Goal: Task Accomplishment & Management: Complete application form

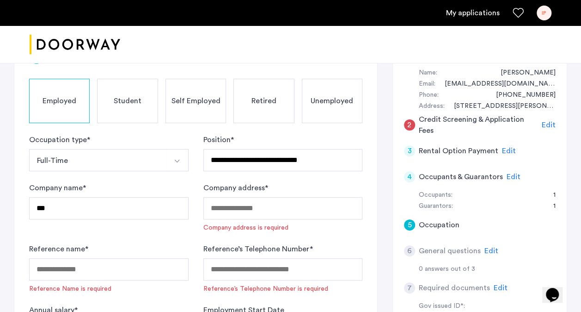
click at [275, 137] on div "**********" at bounding box center [283, 152] width 160 height 37
drag, startPoint x: 227, startPoint y: 230, endPoint x: 111, endPoint y: 207, distance: 118.3
click at [111, 207] on input "***" at bounding box center [109, 208] width 160 height 22
type input "**********"
click at [231, 206] on input "Company address *" at bounding box center [283, 208] width 160 height 22
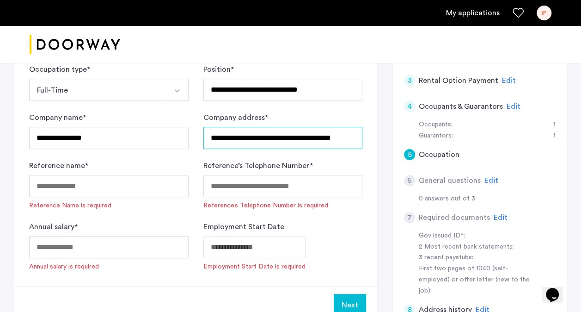
scroll to position [243, 0]
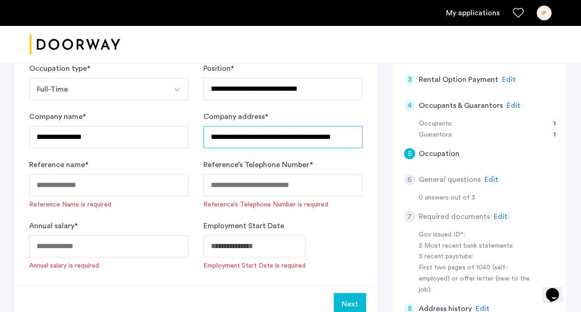
type input "**********"
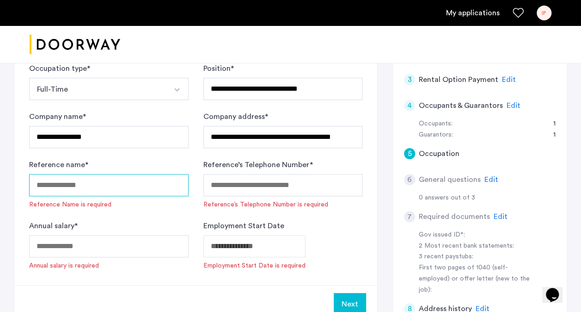
click at [107, 178] on input "Reference name *" at bounding box center [109, 185] width 160 height 22
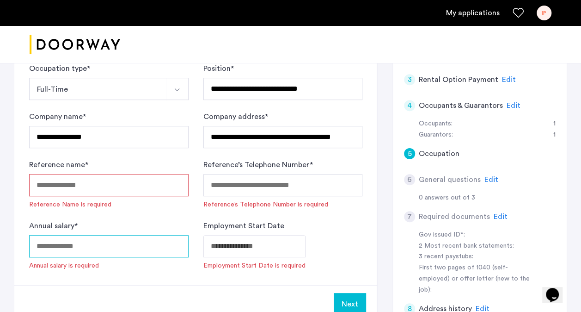
click at [124, 244] on input "Annual salary *" at bounding box center [109, 246] width 160 height 22
type input "*"
type input "******"
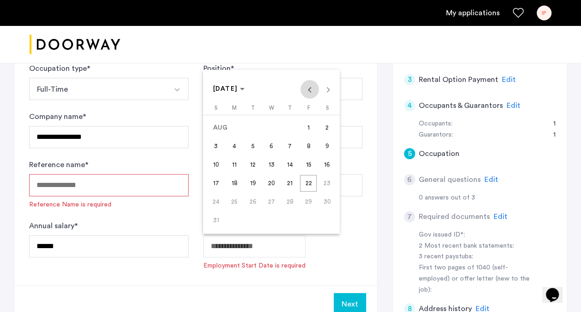
click at [309, 91] on span "Previous month" at bounding box center [310, 89] width 18 height 18
click at [238, 90] on span "[DATE]" at bounding box center [225, 89] width 25 height 6
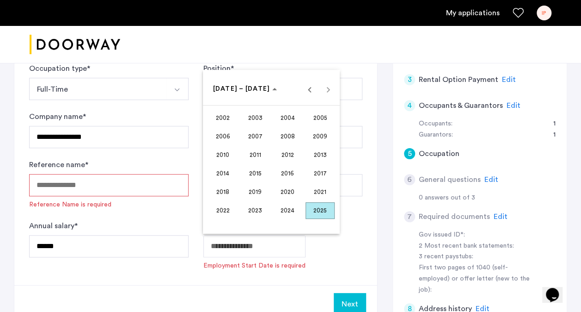
click at [313, 189] on span "2021" at bounding box center [320, 192] width 29 height 17
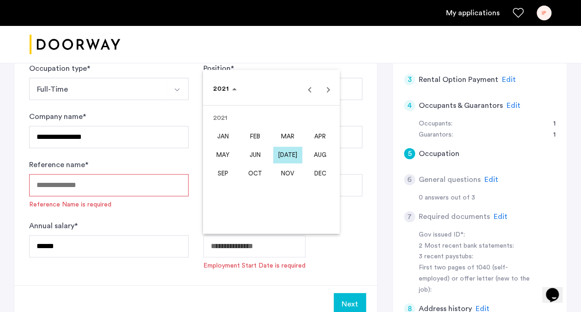
click at [316, 153] on span "AUG" at bounding box center [320, 155] width 29 height 17
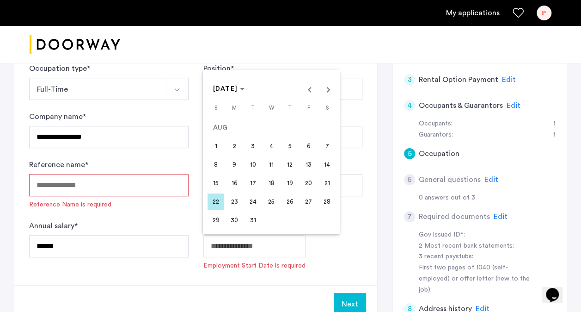
click at [234, 197] on span "23" at bounding box center [234, 201] width 17 height 17
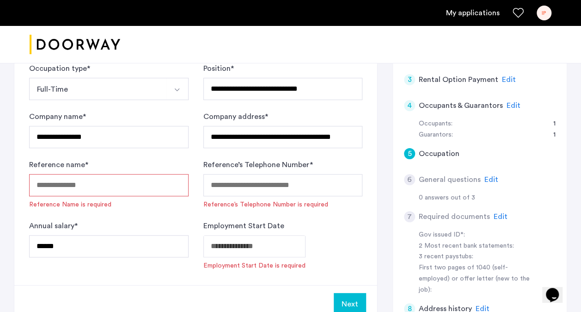
type input "**********"
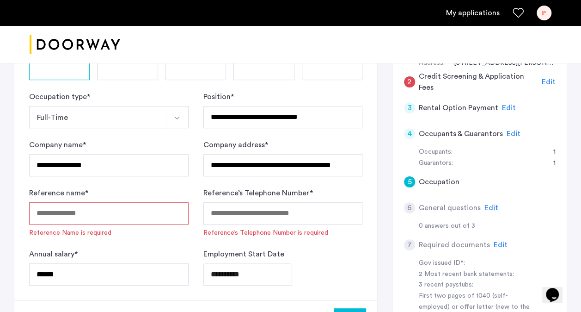
scroll to position [214, 0]
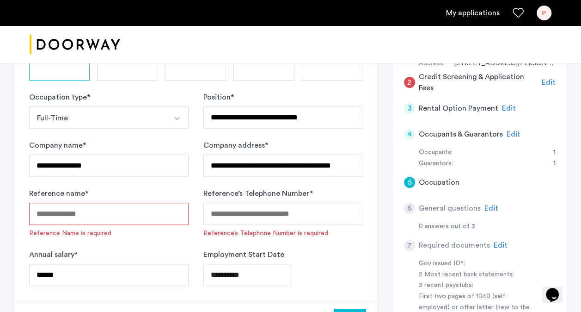
click at [136, 200] on div "Reference name * Reference Name is required" at bounding box center [109, 213] width 160 height 50
click at [143, 209] on input "Reference name *" at bounding box center [109, 214] width 160 height 22
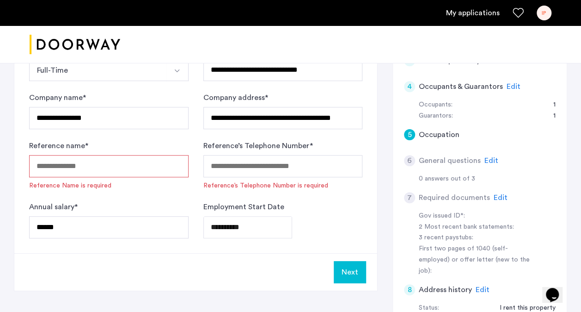
scroll to position [259, 0]
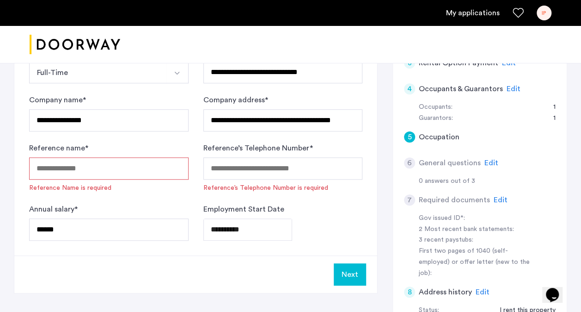
type input "*"
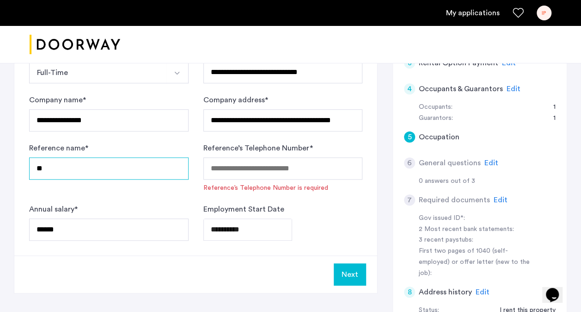
type input "*"
type input "**********"
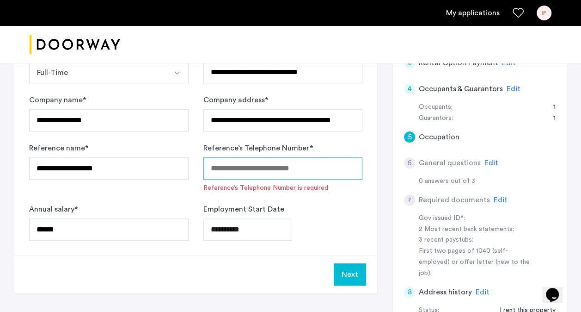
click at [252, 169] on input "Reference’s Telephone Number *" at bounding box center [283, 168] width 160 height 22
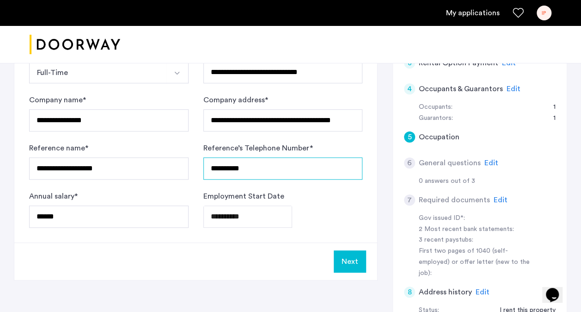
type input "**********"
click at [355, 263] on button "Next" at bounding box center [350, 261] width 32 height 22
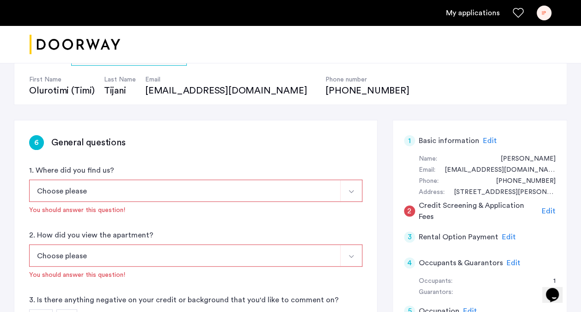
scroll to position [89, 0]
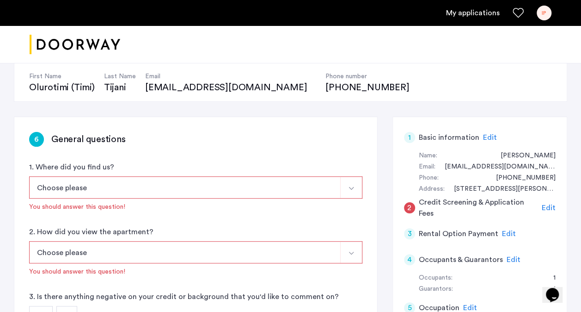
click at [161, 187] on button "Choose please" at bounding box center [185, 187] width 312 height 22
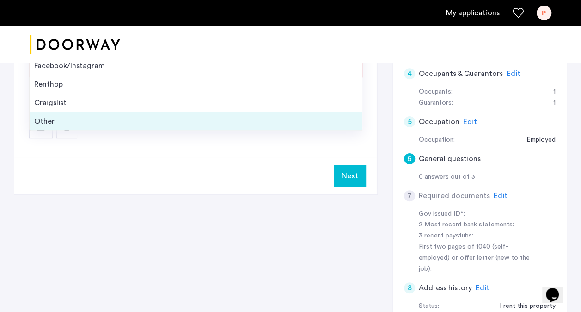
scroll to position [274, 0]
click at [99, 117] on div "Other" at bounding box center [195, 122] width 323 height 11
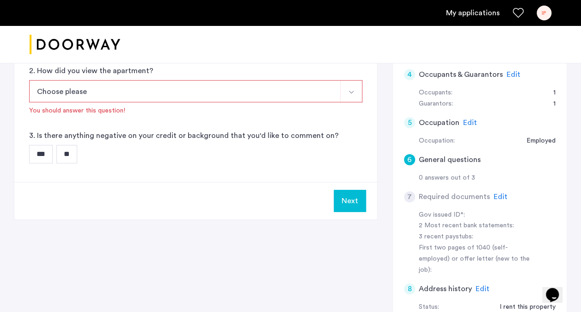
click at [127, 86] on button "Choose please" at bounding box center [185, 91] width 312 height 22
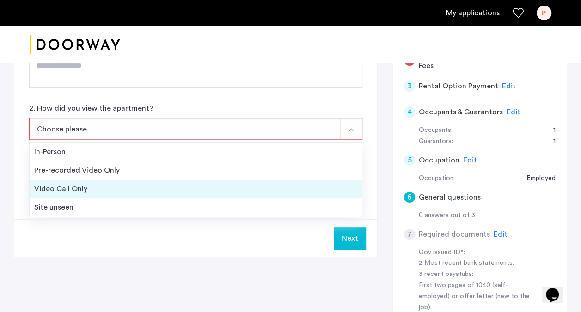
scroll to position [237, 0]
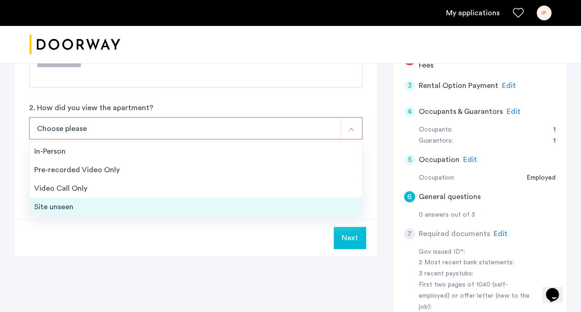
click at [110, 209] on div "Site unseen" at bounding box center [195, 206] width 323 height 11
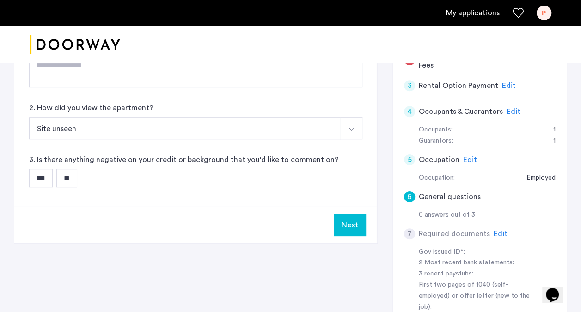
click at [70, 178] on input "**" at bounding box center [66, 178] width 21 height 18
click at [362, 223] on button "Next" at bounding box center [350, 225] width 32 height 22
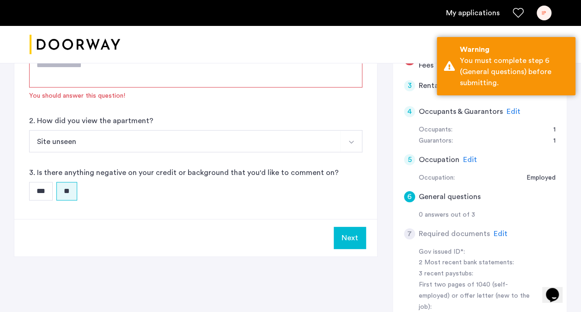
scroll to position [160, 0]
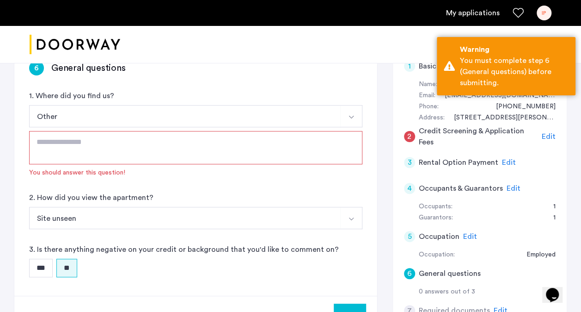
click at [159, 148] on textarea at bounding box center [195, 147] width 333 height 33
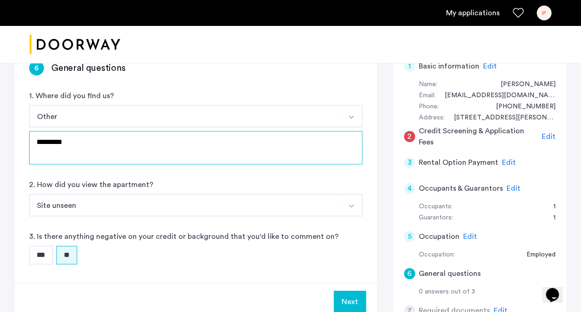
type textarea "*********"
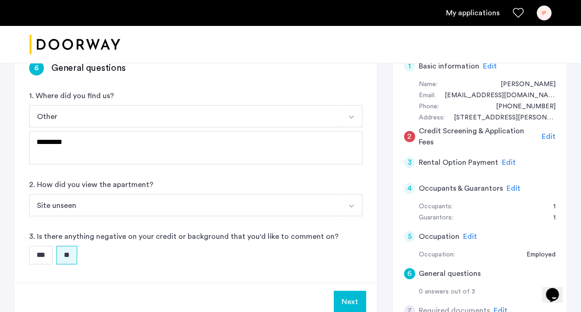
drag, startPoint x: 355, startPoint y: 294, endPoint x: 83, endPoint y: 154, distance: 306.5
click at [83, 154] on app-general-questions "6 General questions 1. Where did you find us? Other [DOMAIN_NAME][URL][DOMAIN_N…" at bounding box center [195, 183] width 363 height 274
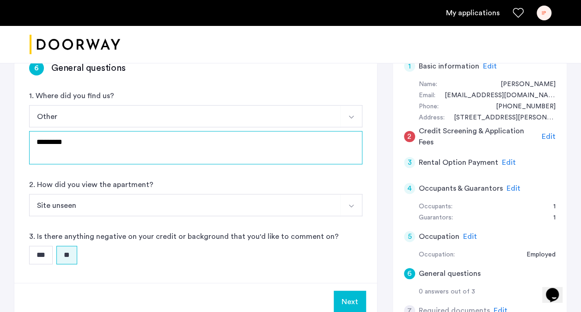
drag, startPoint x: 97, startPoint y: 143, endPoint x: 28, endPoint y: 130, distance: 70.1
click at [28, 130] on div "6 General questions 1. Where did you find us? Other [DOMAIN_NAME][URL][DOMAIN_N…" at bounding box center [195, 164] width 363 height 237
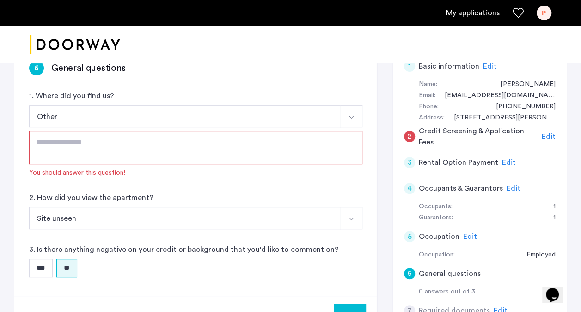
type textarea "*"
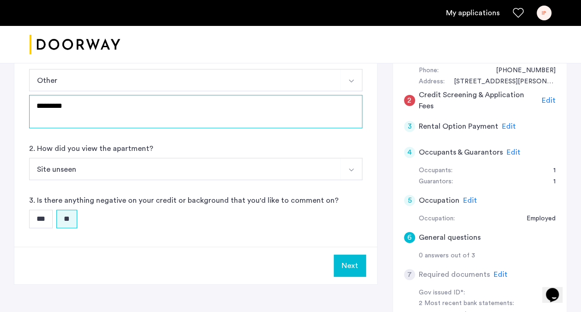
scroll to position [199, 0]
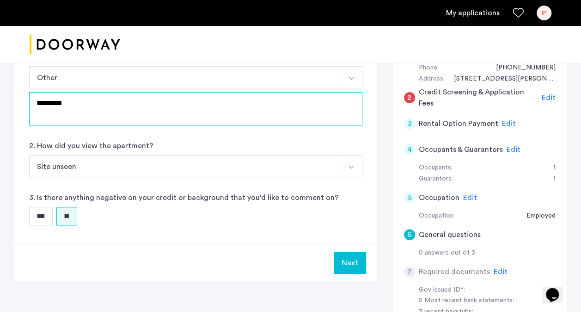
type textarea "*********"
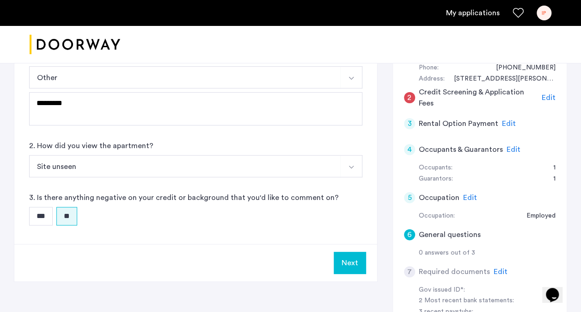
click at [360, 260] on button "Next" at bounding box center [350, 263] width 32 height 22
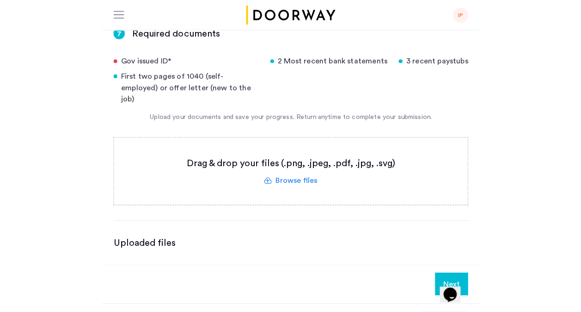
scroll to position [178, 0]
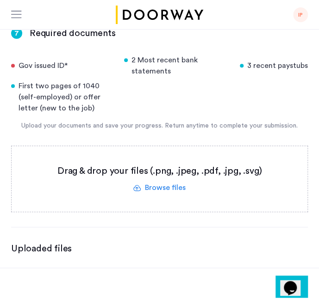
click at [174, 157] on label at bounding box center [159, 179] width 295 height 66
click at [0, 0] on input "file" at bounding box center [0, 0] width 0 height 0
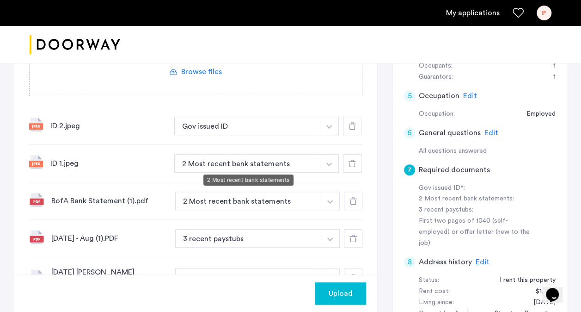
scroll to position [345, 0]
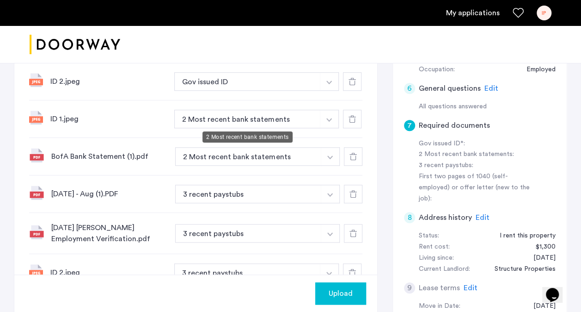
click at [314, 118] on button "2 Most recent bank statements" at bounding box center [247, 119] width 146 height 18
click at [330, 91] on button "button" at bounding box center [329, 81] width 19 height 18
click at [244, 114] on button "2 Most recent bank statements" at bounding box center [247, 119] width 146 height 18
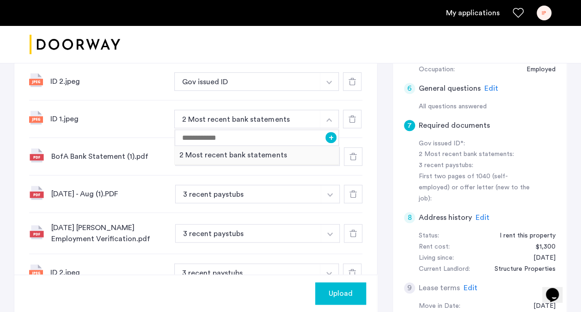
click at [262, 115] on button "2 Most recent bank statements" at bounding box center [247, 119] width 146 height 18
click at [204, 93] on div "ID 2.jpeg Gov issued ID + Gov issued ID" at bounding box center [195, 81] width 333 height 37
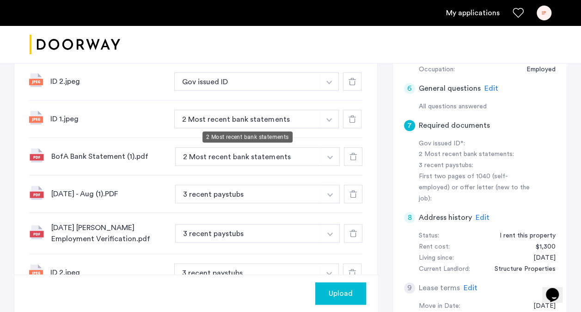
click at [182, 118] on button "2 Most recent bank statements" at bounding box center [247, 119] width 146 height 18
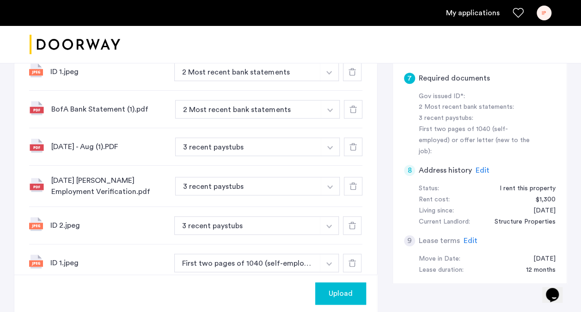
scroll to position [393, 0]
click at [202, 155] on button "3 recent paystubs" at bounding box center [248, 146] width 146 height 18
click at [260, 189] on button "3 recent paystubs" at bounding box center [248, 185] width 146 height 18
click at [328, 37] on img "button" at bounding box center [329, 35] width 6 height 4
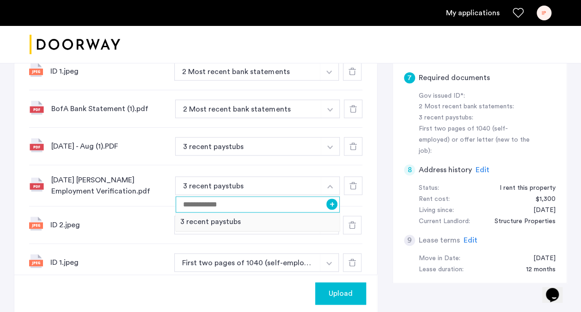
click at [240, 205] on input at bounding box center [258, 204] width 164 height 16
type input "**********"
click at [327, 201] on button "+" at bounding box center [331, 203] width 11 height 11
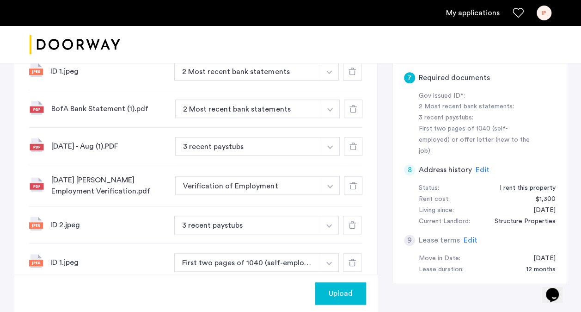
click at [331, 37] on img "button" at bounding box center [329, 35] width 6 height 4
click at [382, 144] on div "7 Required documents Gov issued ID* 2 Most recent bank statements 3 recent pays…" at bounding box center [291, 139] width 554 height 652
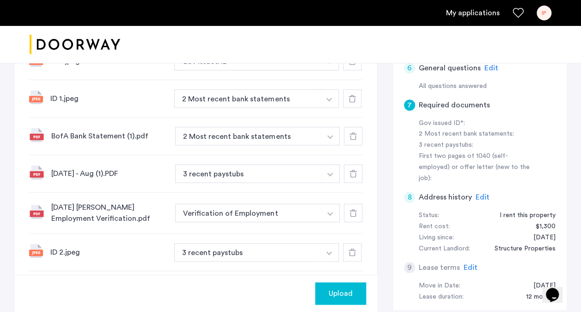
click at [329, 64] on img "button" at bounding box center [329, 62] width 6 height 4
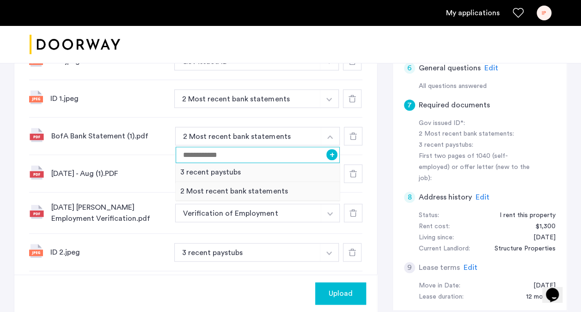
click at [236, 154] on input at bounding box center [258, 155] width 164 height 16
type input "**********"
click at [334, 154] on button "+" at bounding box center [331, 154] width 11 height 11
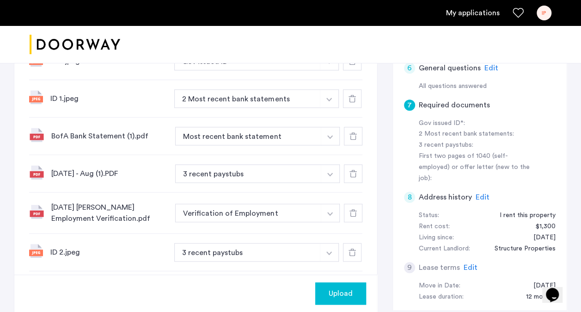
click at [332, 70] on button "button" at bounding box center [329, 61] width 19 height 18
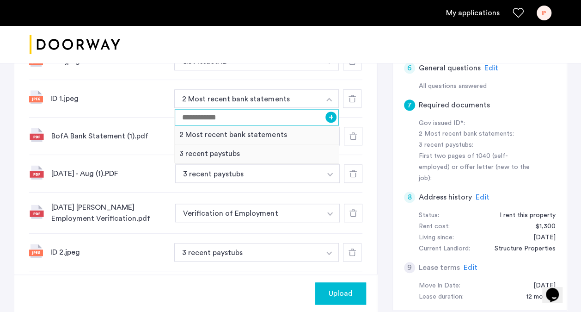
click at [264, 117] on input at bounding box center [257, 117] width 164 height 16
type input "**"
click at [327, 114] on button "+" at bounding box center [331, 116] width 11 height 11
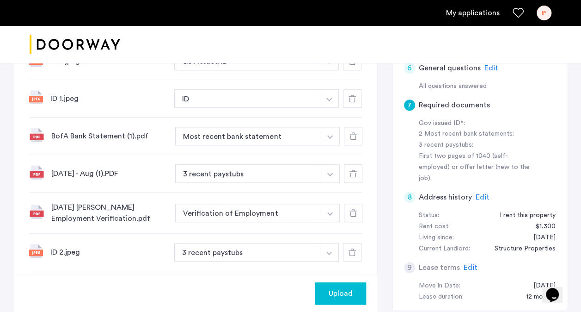
scroll to position [319, 0]
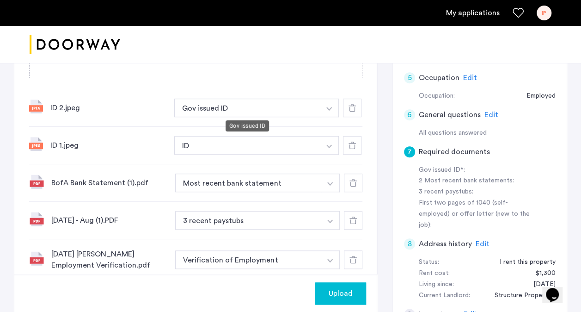
click at [275, 102] on button "Gov issued ID" at bounding box center [247, 107] width 146 height 18
click at [271, 105] on button "Gov issued ID" at bounding box center [247, 107] width 146 height 18
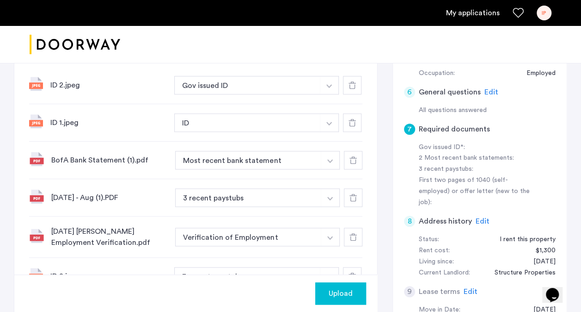
click at [329, 85] on img "button" at bounding box center [329, 86] width 6 height 4
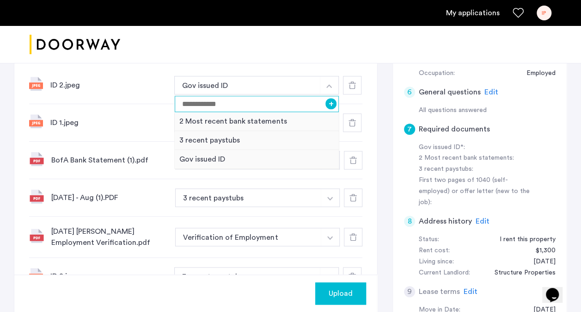
click at [264, 103] on input at bounding box center [257, 104] width 164 height 16
type input "**"
click at [329, 103] on button "+" at bounding box center [331, 103] width 11 height 11
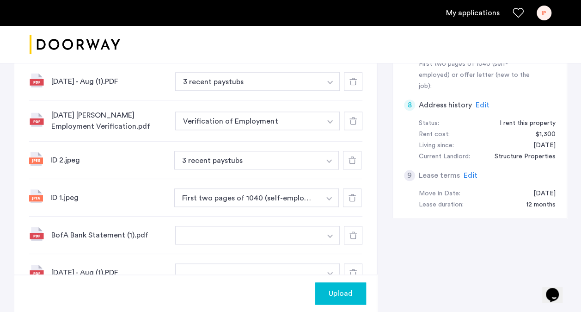
scroll to position [479, 0]
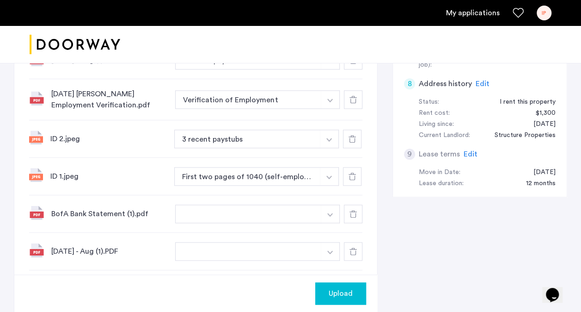
click at [358, 167] on div at bounding box center [352, 176] width 18 height 18
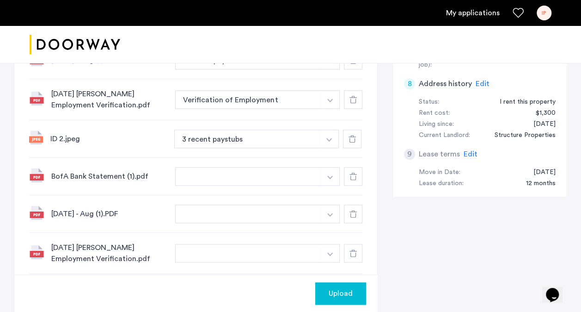
click at [358, 173] on div at bounding box center [353, 176] width 18 height 18
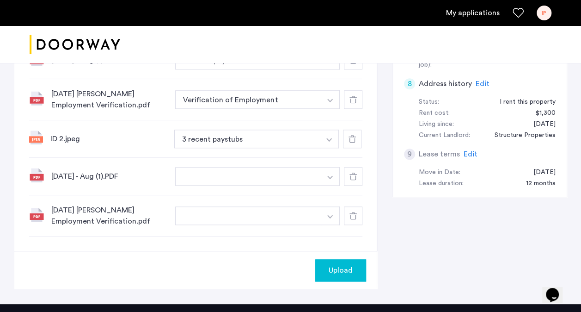
click at [357, 178] on div at bounding box center [353, 176] width 18 height 18
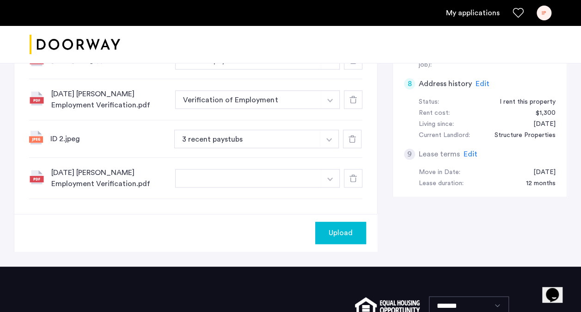
click at [357, 178] on div at bounding box center [353, 178] width 18 height 18
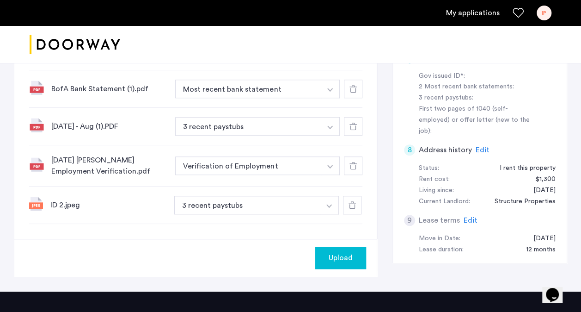
scroll to position [424, 0]
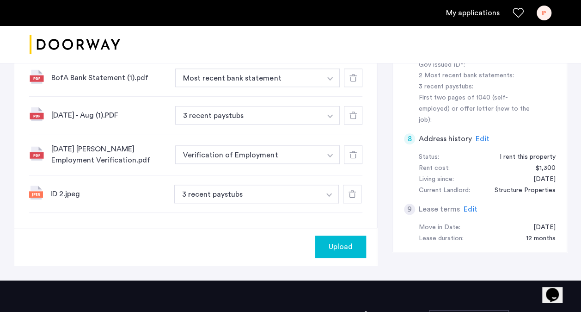
click at [352, 190] on icon at bounding box center [352, 193] width 7 height 7
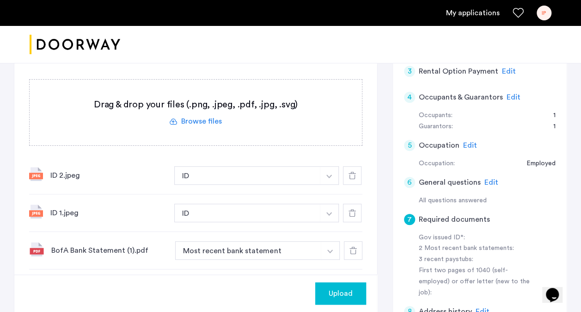
scroll to position [501, 0]
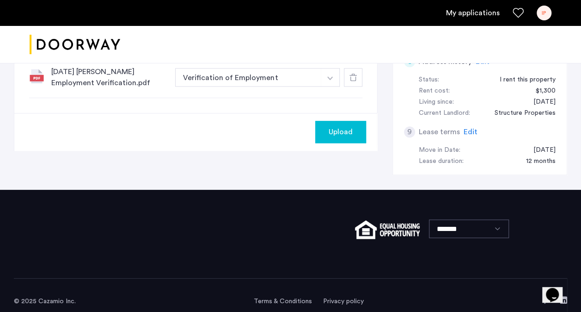
click at [338, 130] on span "Upload" at bounding box center [341, 131] width 24 height 11
click at [351, 129] on button "Next" at bounding box center [350, 132] width 32 height 22
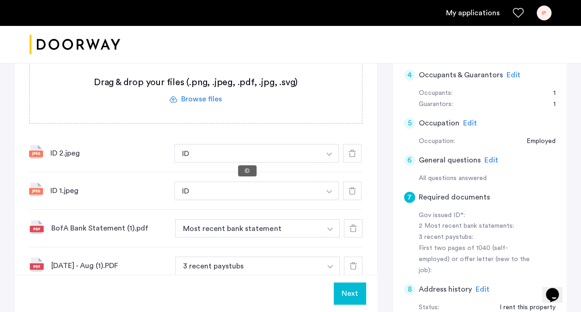
scroll to position [274, 0]
click at [325, 154] on button "button" at bounding box center [329, 152] width 19 height 18
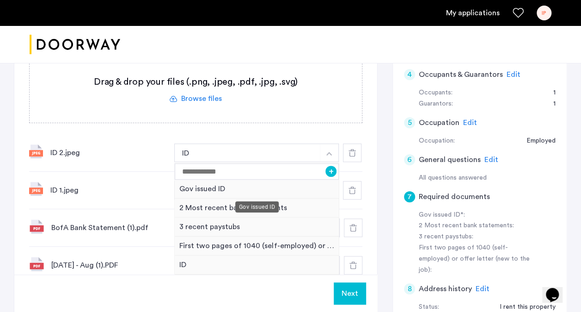
click at [249, 189] on div "Gov issued ID" at bounding box center [257, 188] width 164 height 19
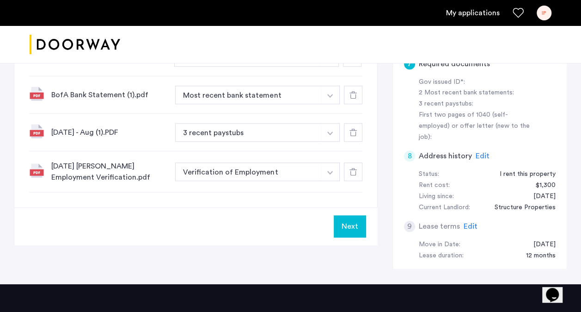
scroll to position [403, 0]
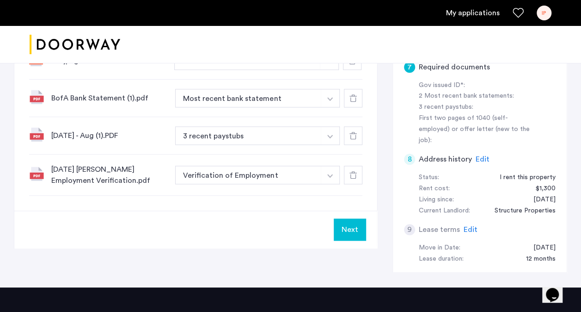
click at [332, 26] on img "button" at bounding box center [329, 24] width 6 height 4
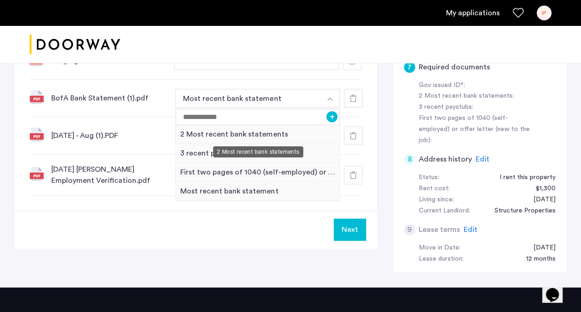
click at [245, 129] on div "2 Most recent bank statements" at bounding box center [258, 134] width 164 height 19
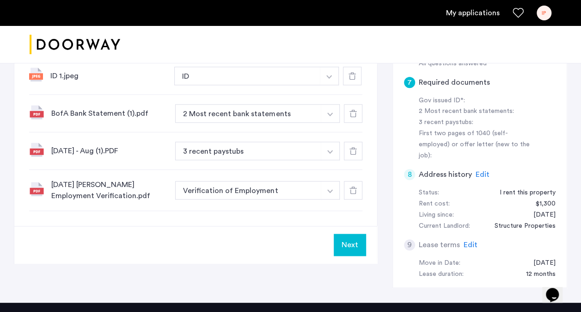
scroll to position [501, 0]
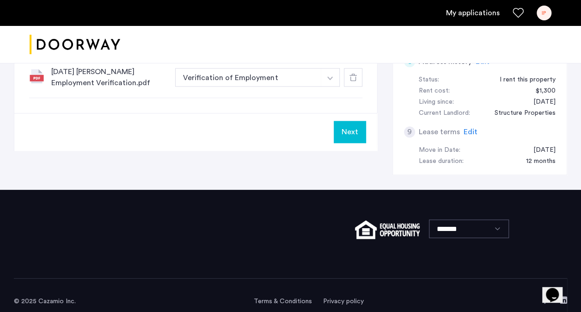
click at [351, 125] on button "Next" at bounding box center [350, 132] width 32 height 22
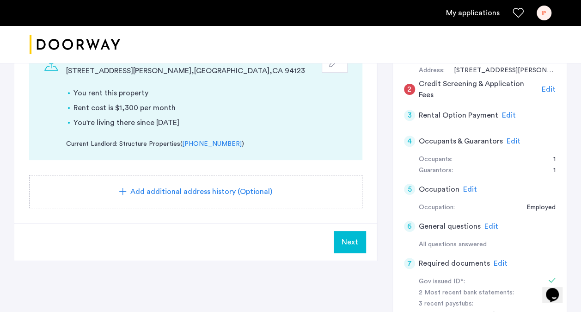
scroll to position [197, 0]
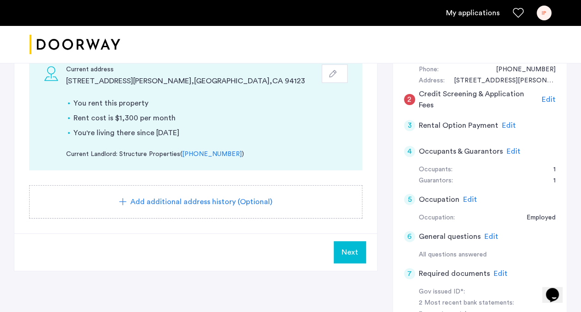
click at [360, 252] on button "Next" at bounding box center [350, 252] width 32 height 22
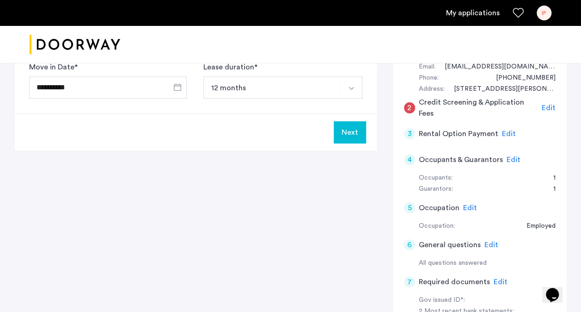
scroll to position [123, 0]
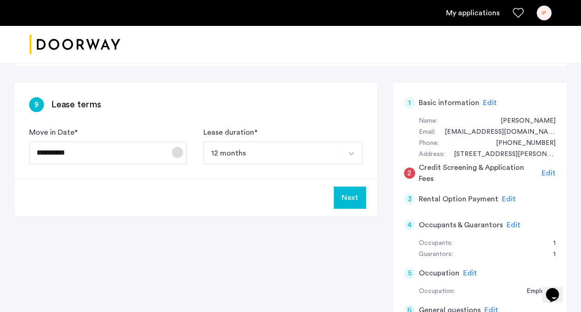
click at [174, 150] on span "Open calendar" at bounding box center [177, 152] width 22 height 22
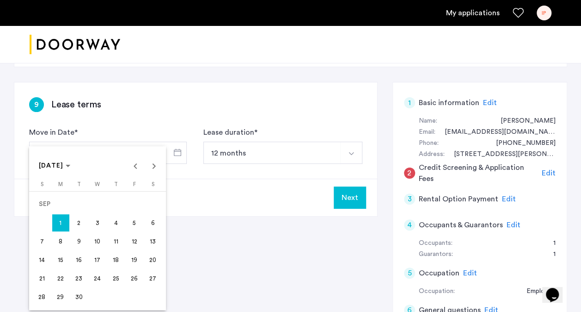
click at [172, 127] on div at bounding box center [290, 156] width 581 height 312
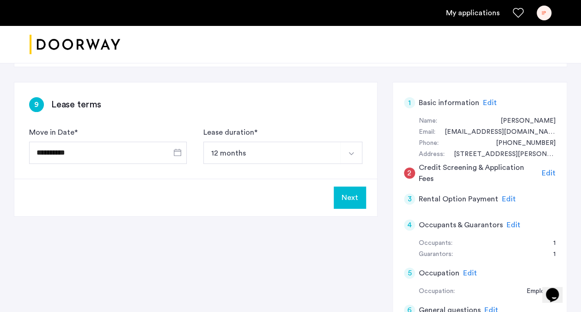
click at [354, 197] on button "Next" at bounding box center [350, 197] width 32 height 22
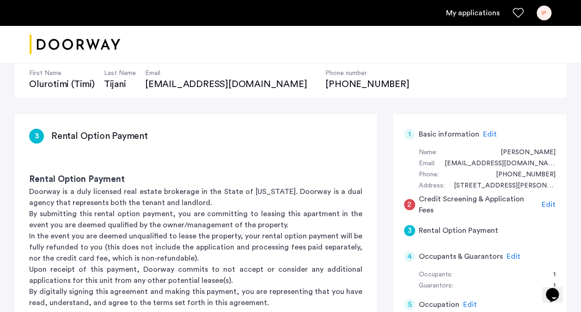
scroll to position [217, 0]
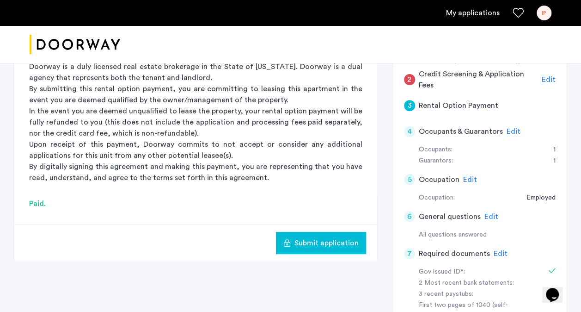
click at [509, 129] on span "Edit" at bounding box center [514, 131] width 14 height 7
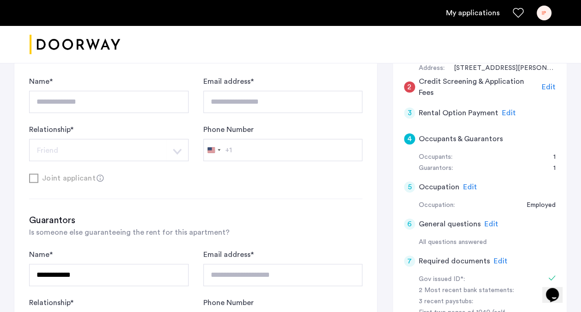
scroll to position [209, 0]
click at [34, 177] on div "Joint applicant" at bounding box center [195, 179] width 333 height 12
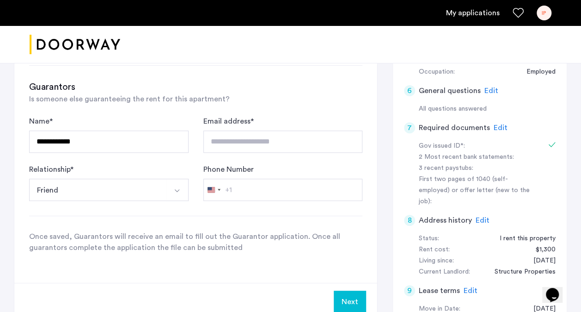
scroll to position [385, 0]
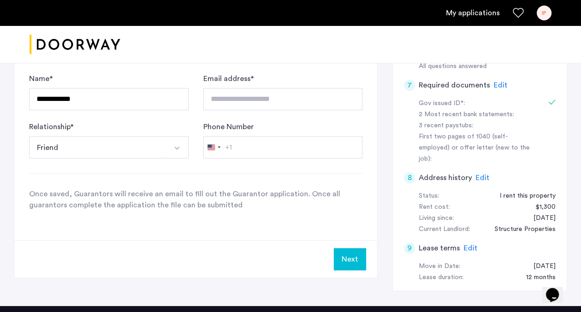
click at [345, 258] on button "Next" at bounding box center [350, 259] width 32 height 22
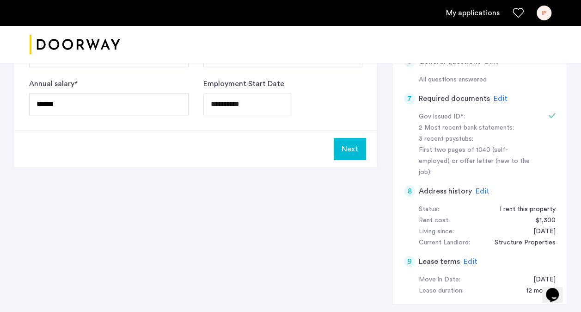
scroll to position [364, 0]
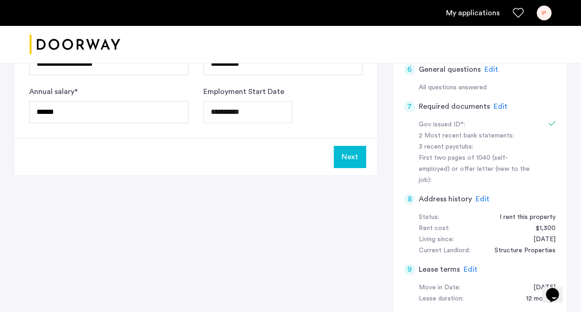
click at [347, 159] on button "Next" at bounding box center [350, 157] width 32 height 22
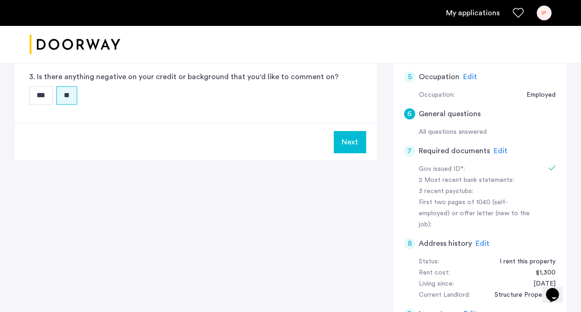
scroll to position [319, 0]
click at [352, 140] on button "Next" at bounding box center [350, 142] width 32 height 22
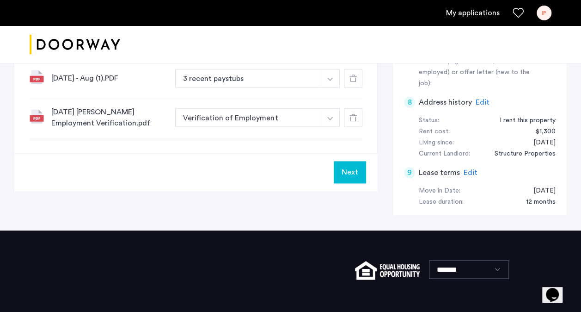
scroll to position [480, 0]
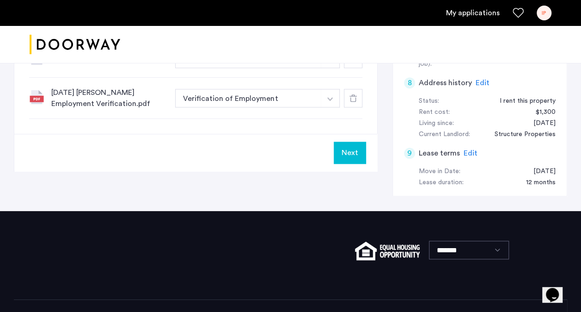
click at [345, 152] on button "Next" at bounding box center [350, 153] width 32 height 22
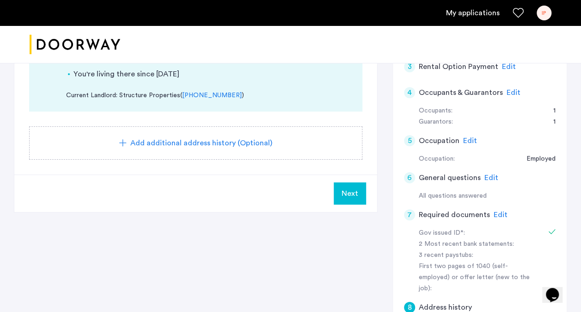
scroll to position [255, 0]
click at [350, 191] on span "Next" at bounding box center [350, 193] width 17 height 11
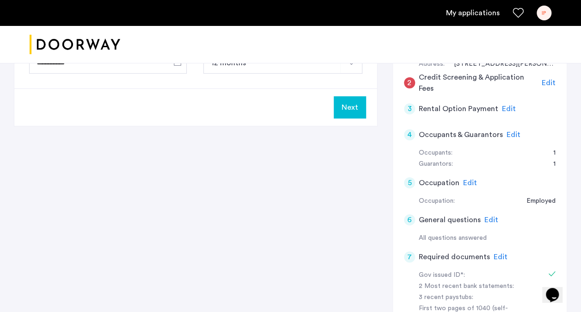
scroll to position [195, 0]
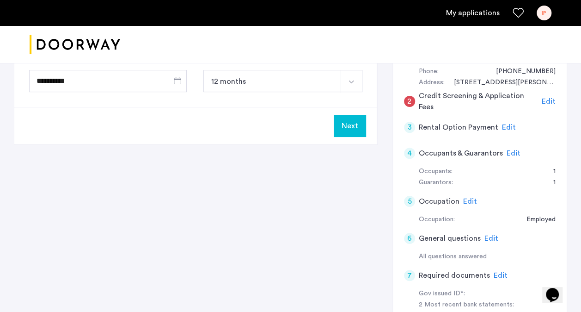
click at [346, 130] on button "Next" at bounding box center [350, 126] width 32 height 22
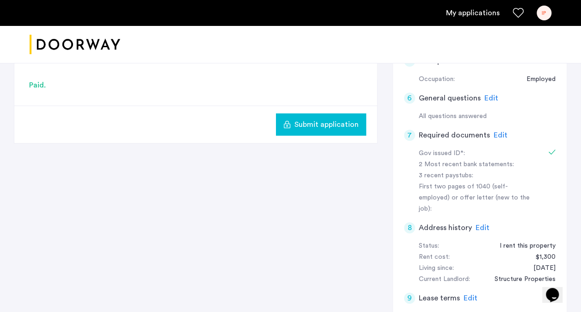
scroll to position [338, 0]
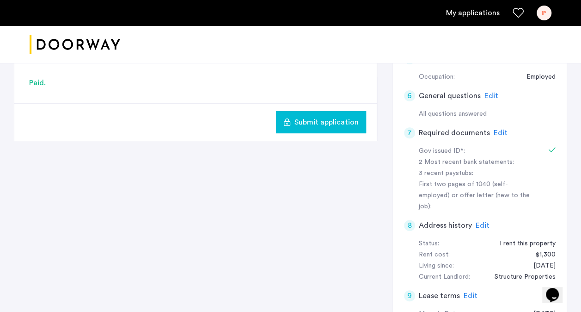
click at [338, 128] on button "Submit application" at bounding box center [321, 122] width 90 height 22
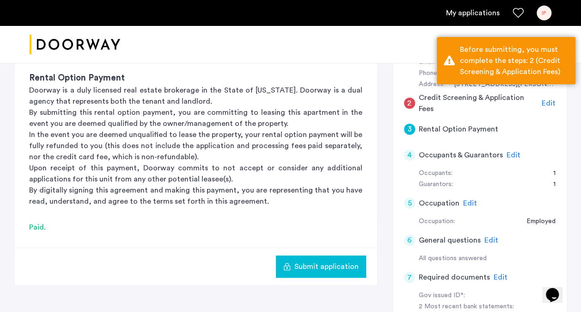
scroll to position [81, 0]
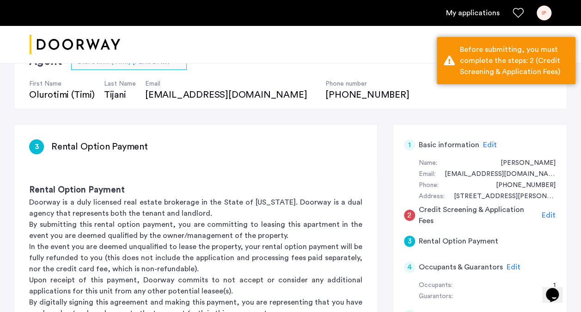
click at [412, 216] on div "2" at bounding box center [409, 214] width 11 height 11
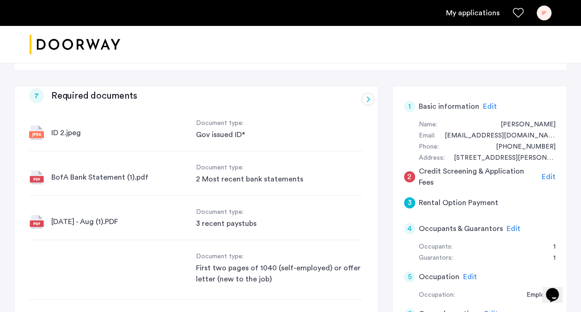
scroll to position [108, 0]
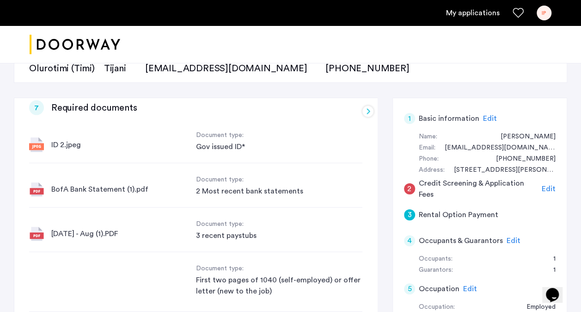
click at [552, 185] on span "Edit" at bounding box center [549, 188] width 14 height 7
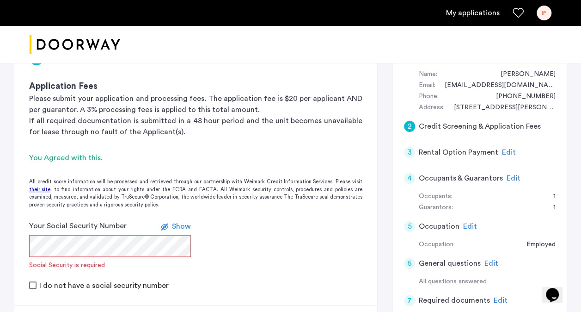
scroll to position [172, 0]
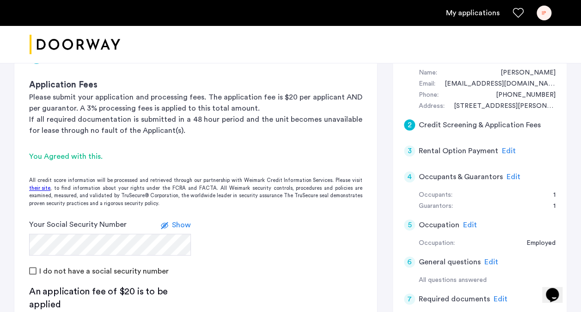
click at [181, 221] on span "Show" at bounding box center [181, 224] width 19 height 7
click at [181, 221] on span "Hide" at bounding box center [183, 224] width 16 height 7
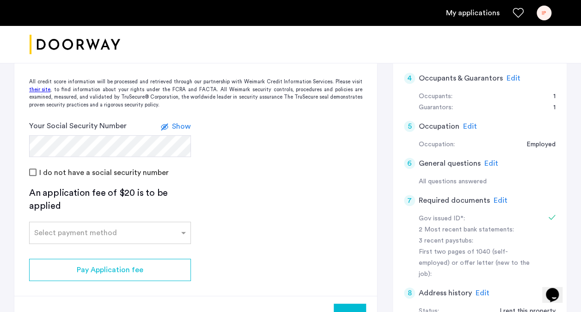
scroll to position [271, 0]
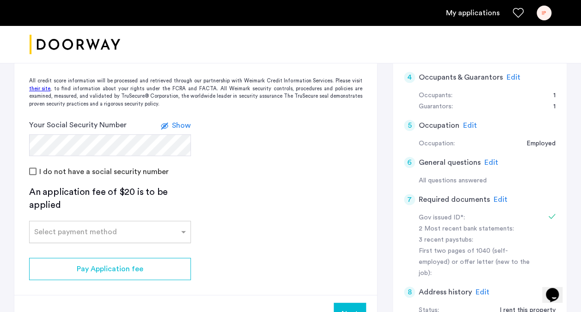
click at [162, 231] on input "text" at bounding box center [100, 230] width 133 height 6
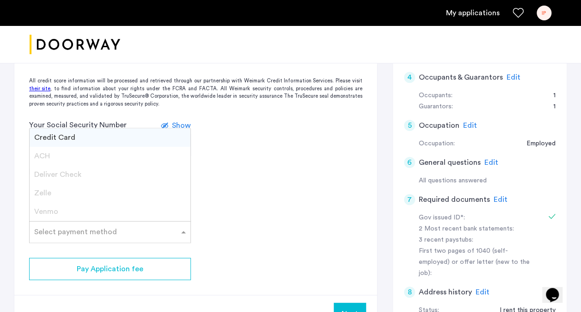
click at [127, 136] on div "Credit Card" at bounding box center [110, 137] width 161 height 18
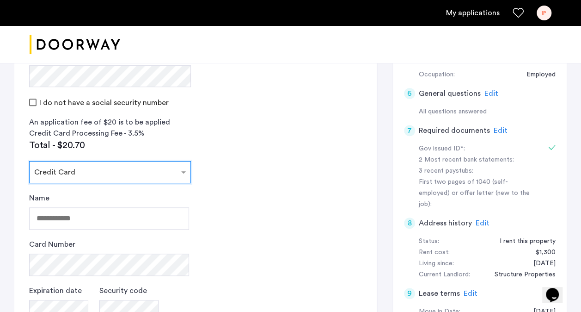
scroll to position [0, 0]
click at [109, 213] on input "Name" at bounding box center [109, 218] width 160 height 22
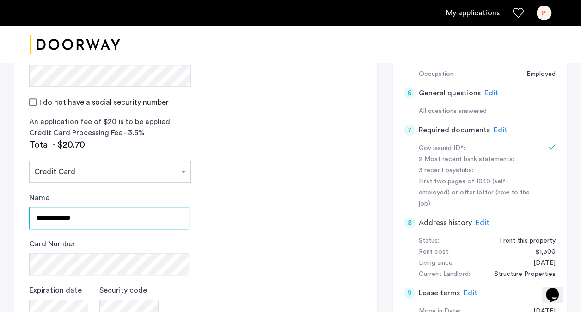
type input "**********"
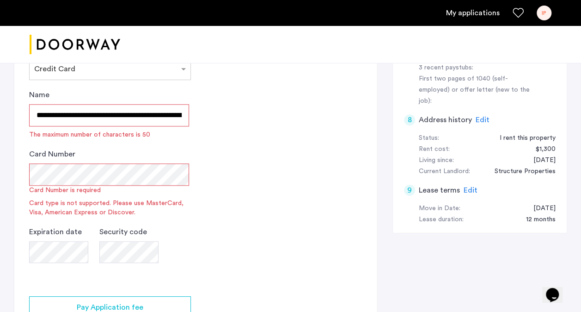
click at [106, 114] on input "**********" at bounding box center [109, 115] width 160 height 22
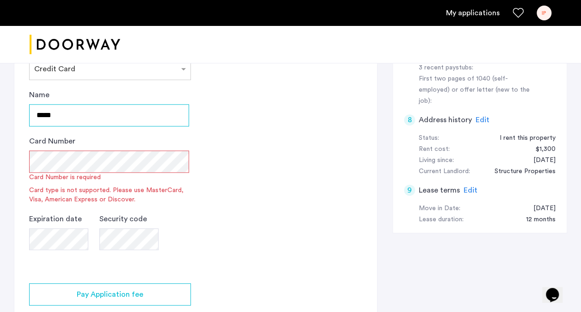
type input "**********"
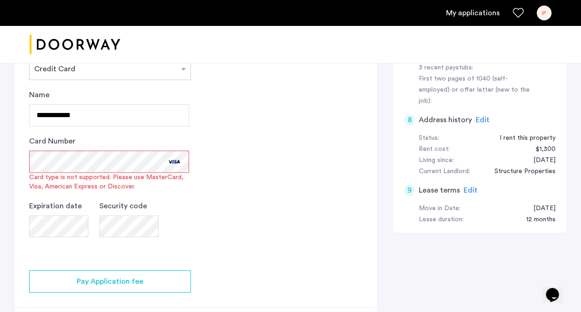
scroll to position [884, 0]
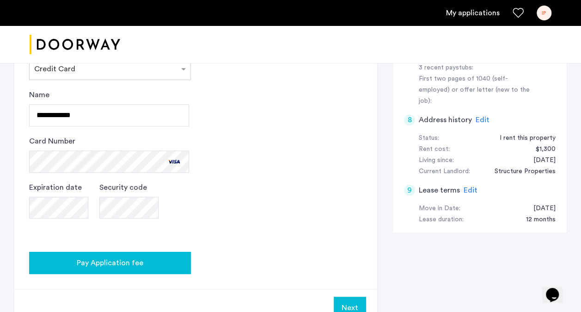
click at [138, 269] on button "Pay Application fee" at bounding box center [110, 263] width 162 height 22
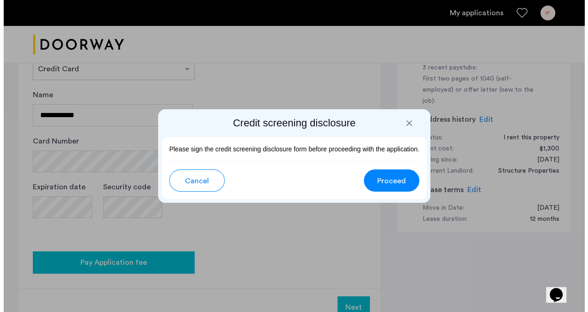
scroll to position [0, 0]
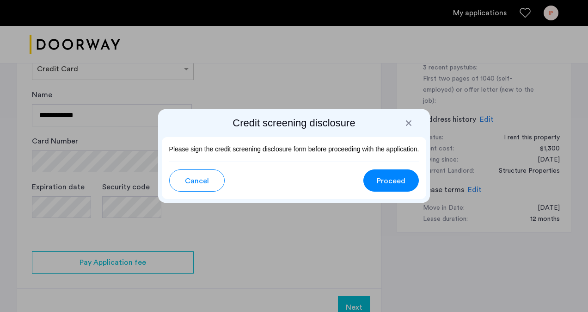
click at [374, 181] on button "Proceed" at bounding box center [390, 180] width 55 height 22
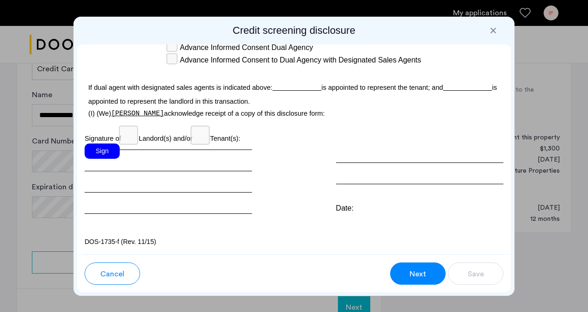
scroll to position [2954, 0]
click at [105, 158] on div "Sign" at bounding box center [102, 150] width 35 height 15
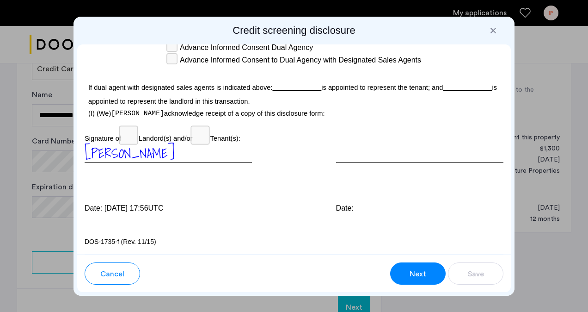
click at [398, 269] on button "Next" at bounding box center [417, 273] width 55 height 22
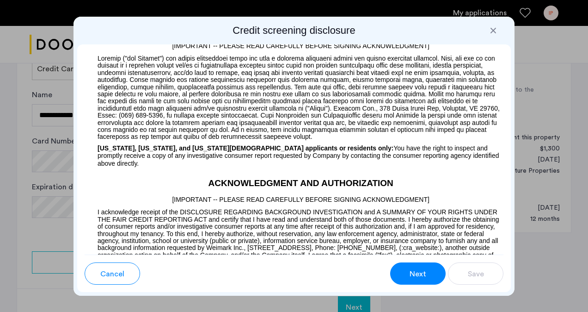
scroll to position [794, 0]
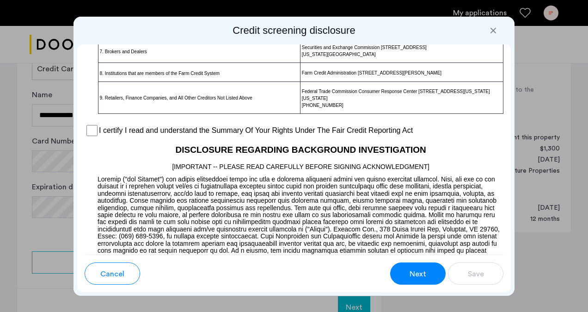
click at [124, 137] on div "I certify I read and understand the Summary Of Your Rights Under The Fair Credi…" at bounding box center [294, 130] width 419 height 14
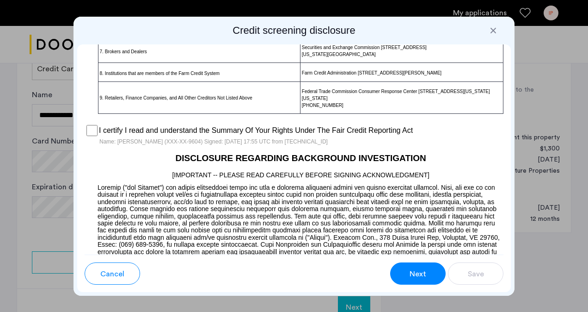
click at [414, 279] on button "Next" at bounding box center [417, 273] width 55 height 22
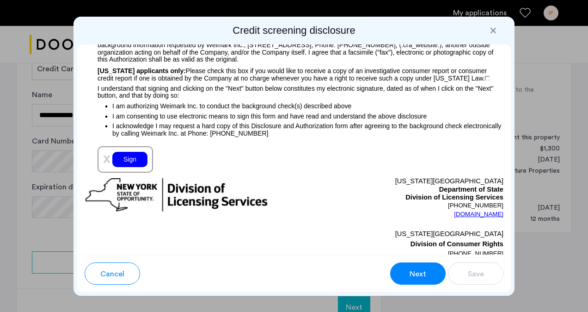
scroll to position [1147, 0]
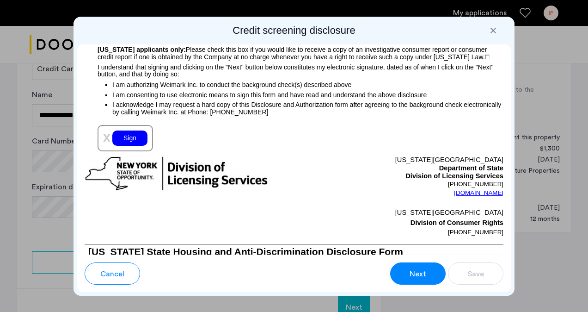
click at [131, 146] on div "Sign" at bounding box center [129, 137] width 35 height 15
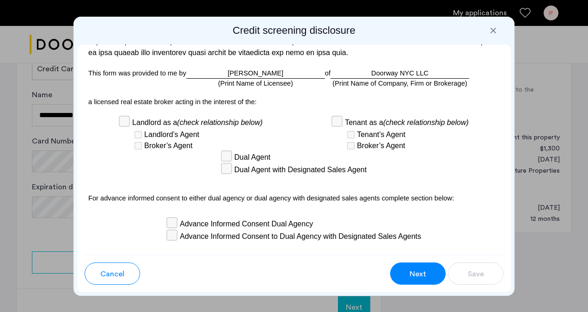
scroll to position [2974, 0]
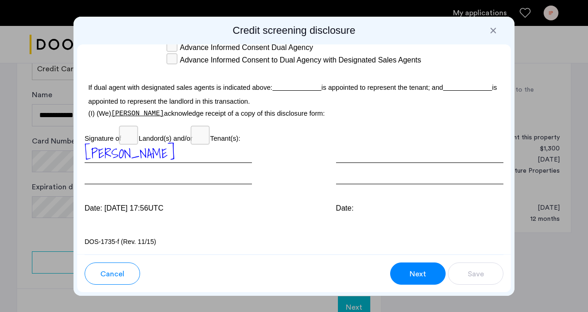
click at [408, 278] on button "Next" at bounding box center [417, 273] width 55 height 22
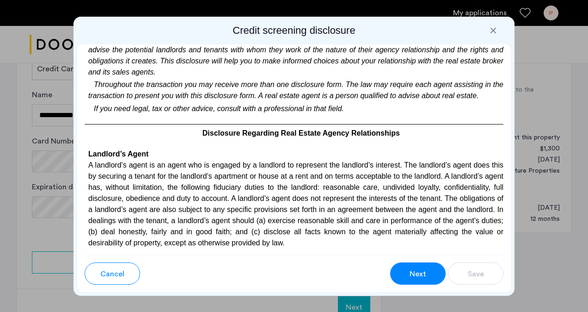
scroll to position [1850, 0]
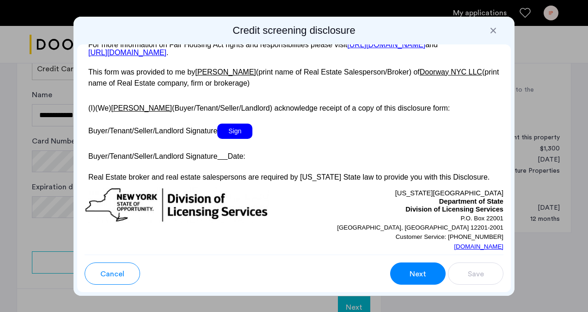
click at [242, 139] on span "Sign" at bounding box center [234, 130] width 35 height 15
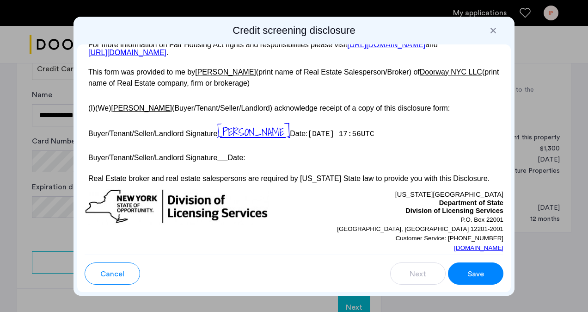
click at [467, 277] on div "Save" at bounding box center [476, 273] width 18 height 11
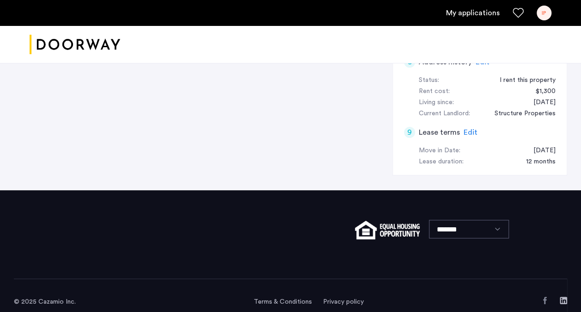
scroll to position [436, 0]
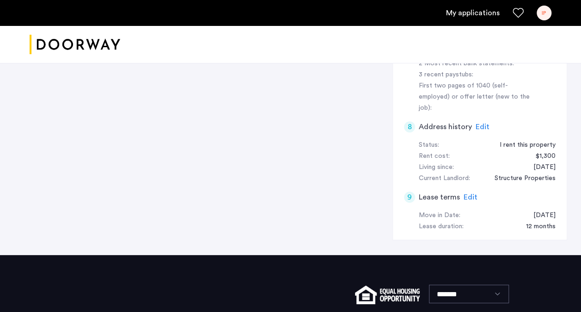
click at [404, 191] on div "9" at bounding box center [409, 196] width 11 height 11
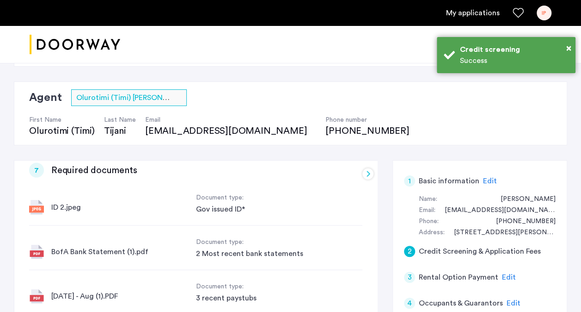
scroll to position [0, 0]
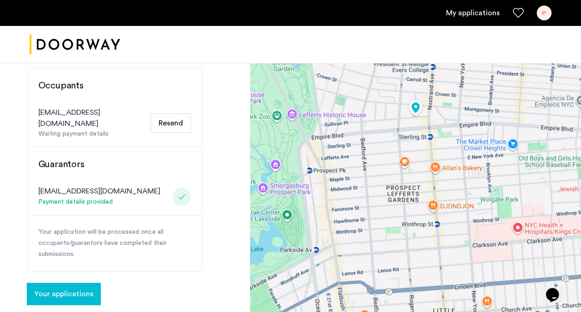
scroll to position [216, 0]
